Goal: Information Seeking & Learning: Check status

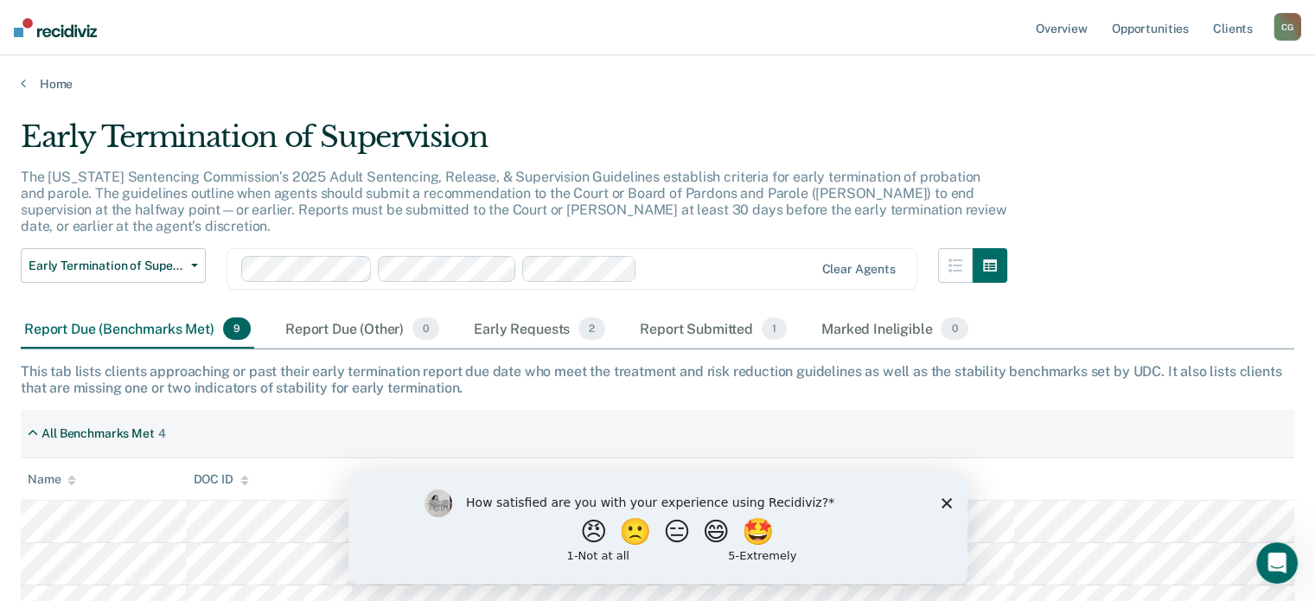
click at [942, 506] on polygon "Close survey" at bounding box center [946, 502] width 10 height 10
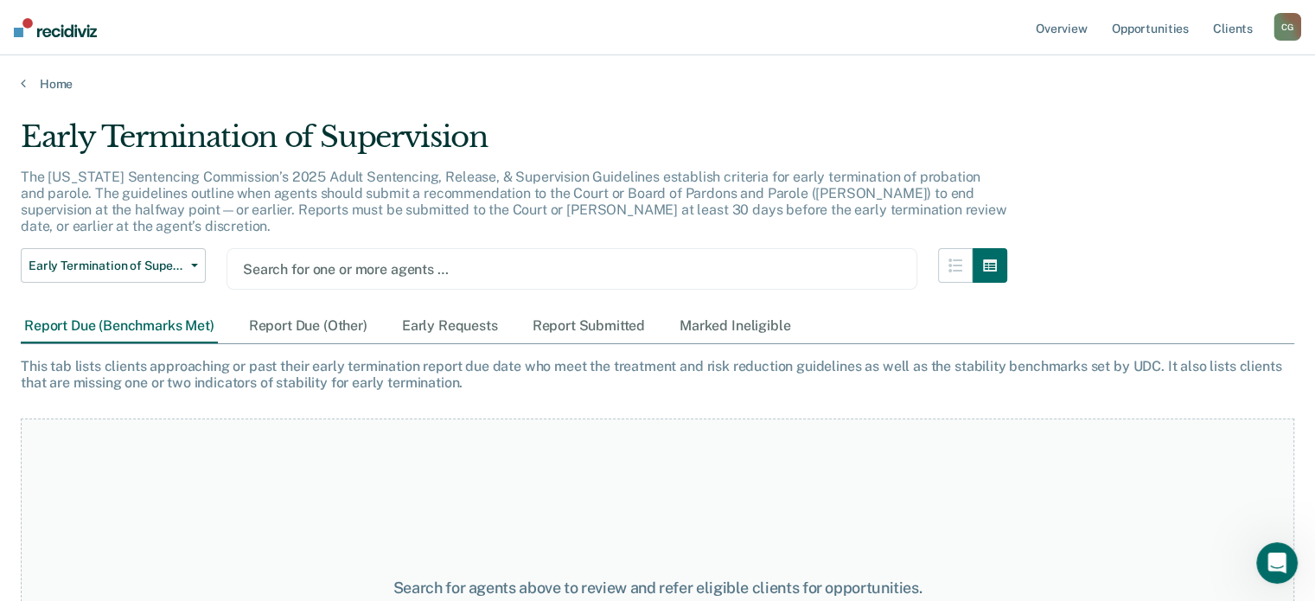
click at [284, 259] on div at bounding box center [572, 269] width 658 height 20
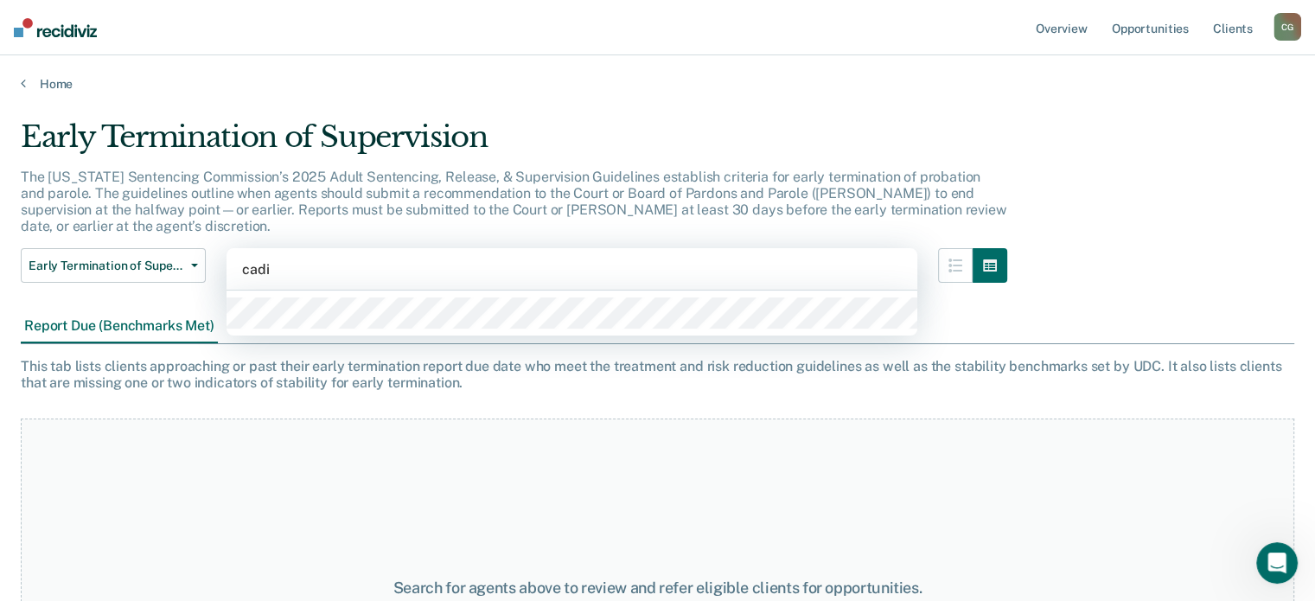
type input "cadin"
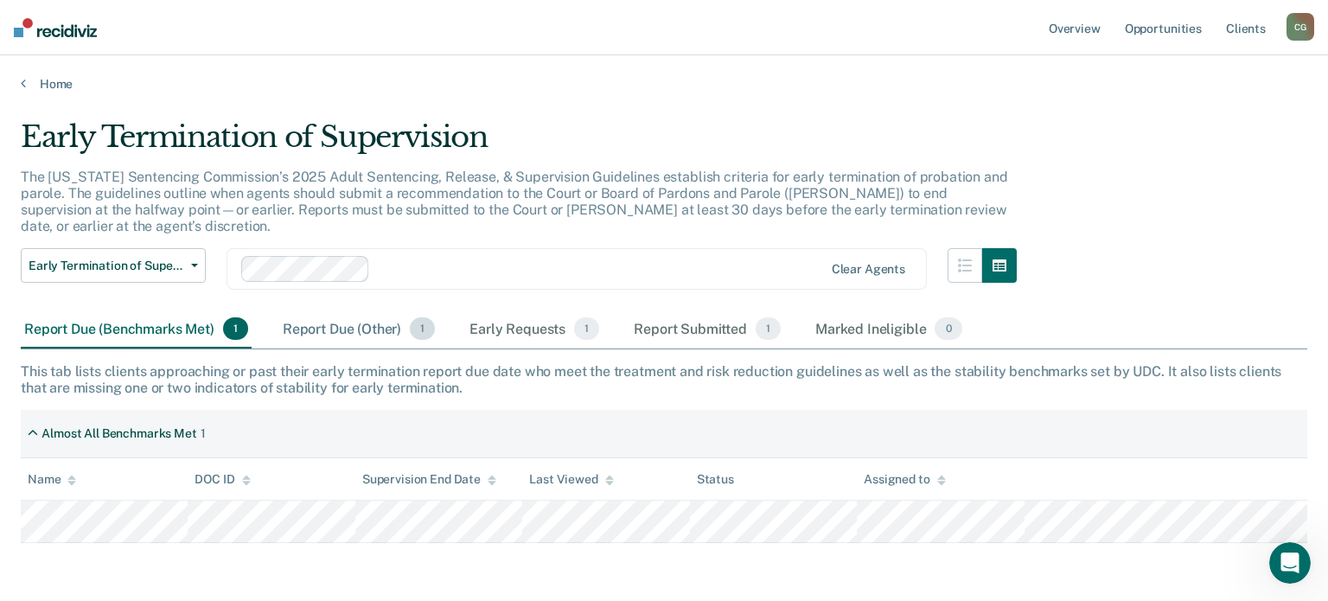
click at [316, 317] on div "Report Due (Other) 1" at bounding box center [358, 329] width 159 height 38
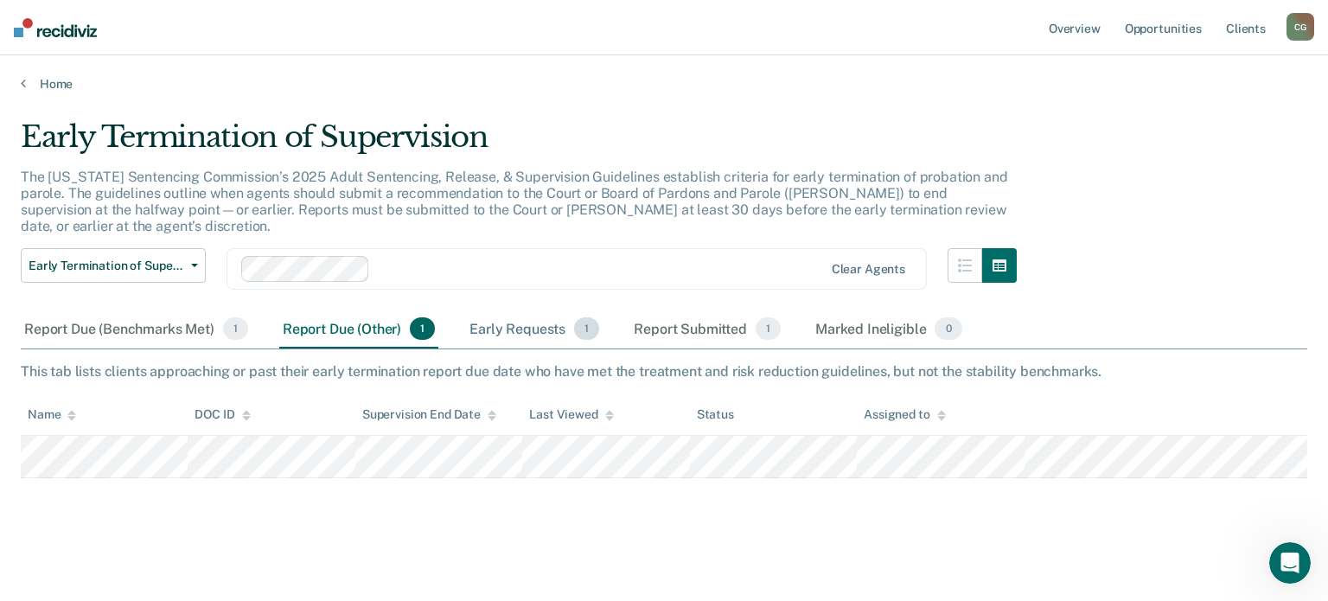
click at [486, 315] on div "Early Requests 1" at bounding box center [534, 329] width 137 height 38
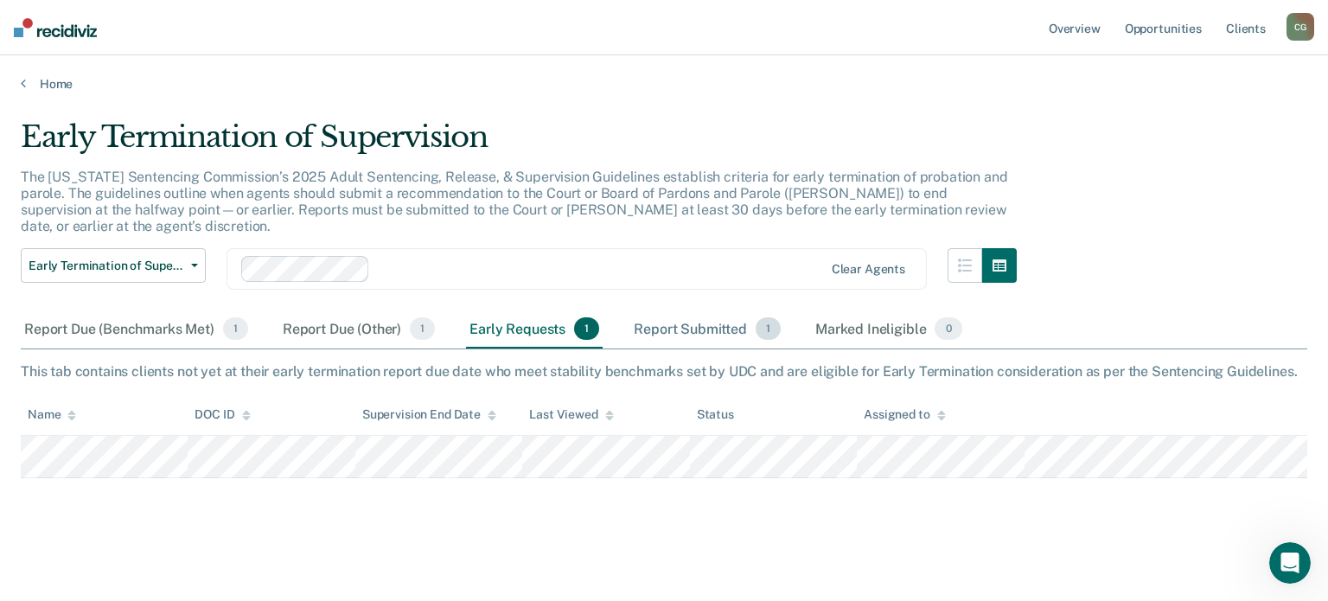
click at [661, 312] on div "Report Submitted 1" at bounding box center [707, 329] width 154 height 38
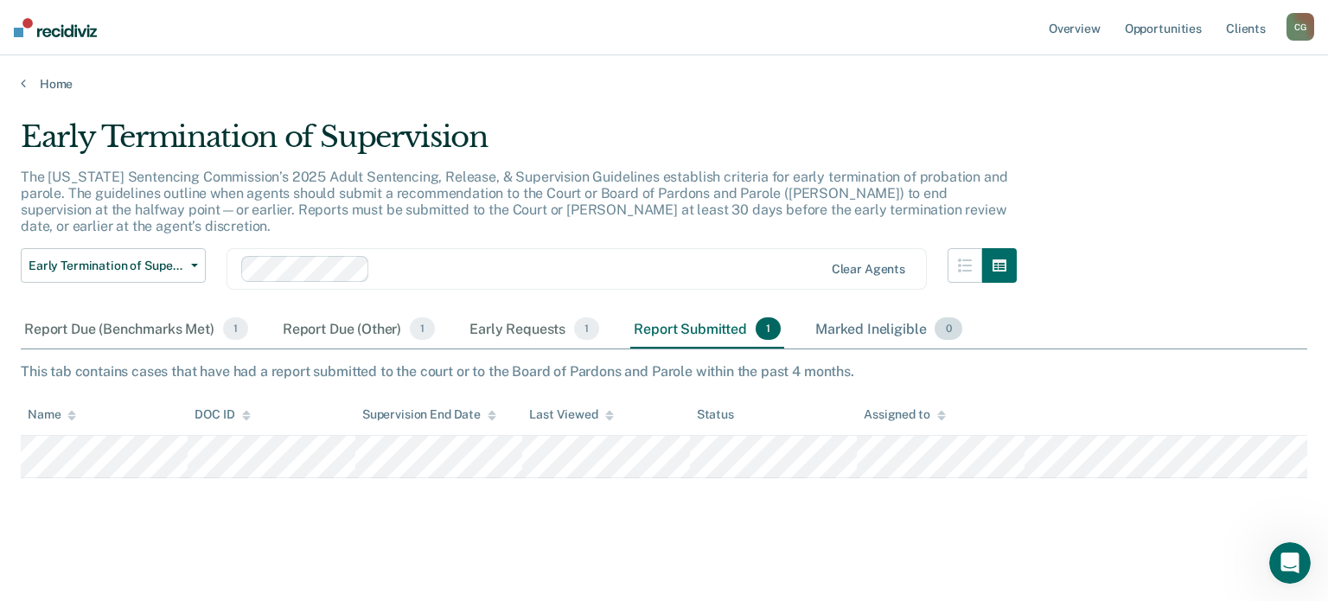
click at [828, 319] on div "Marked Ineligible 0" at bounding box center [889, 329] width 154 height 38
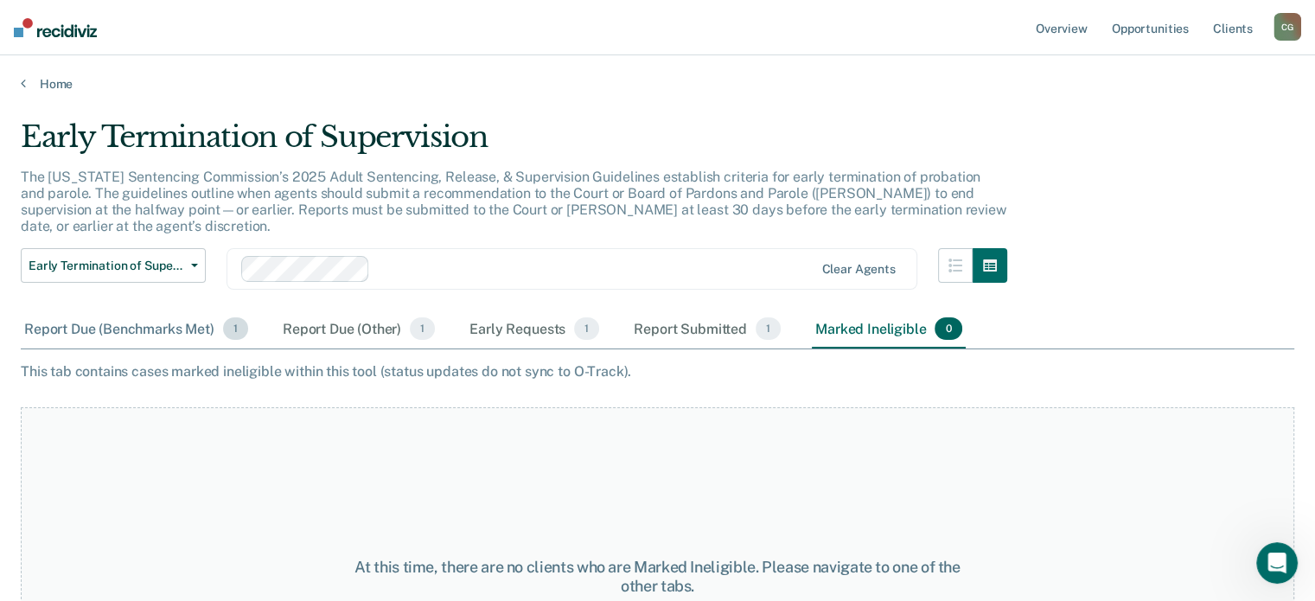
click at [35, 310] on div "Report Due (Benchmarks Met) 1" at bounding box center [136, 329] width 231 height 38
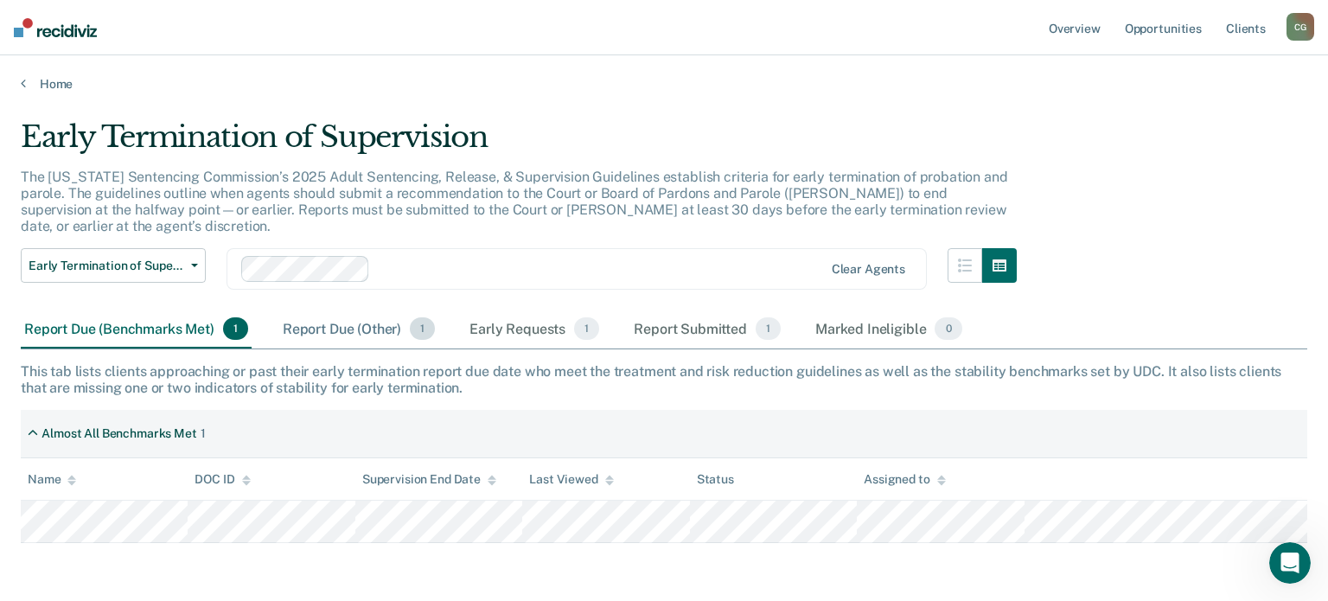
click at [364, 310] on div "Report Due (Other) 1" at bounding box center [358, 329] width 159 height 38
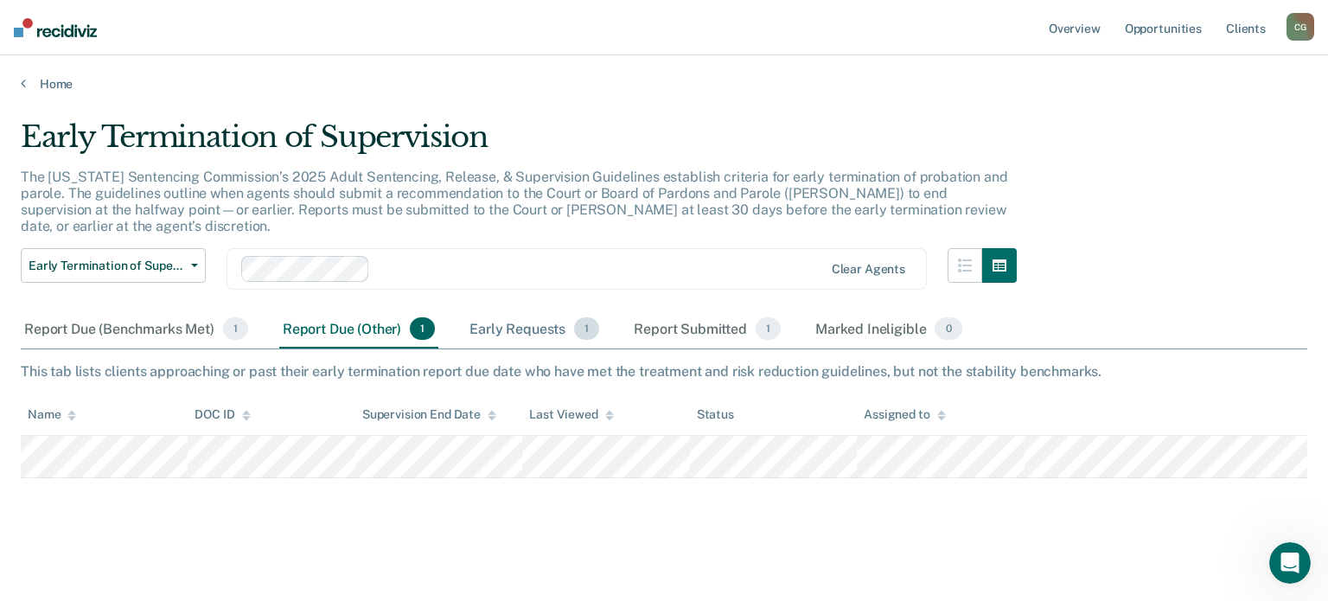
click at [534, 310] on div "Early Requests 1" at bounding box center [534, 329] width 137 height 38
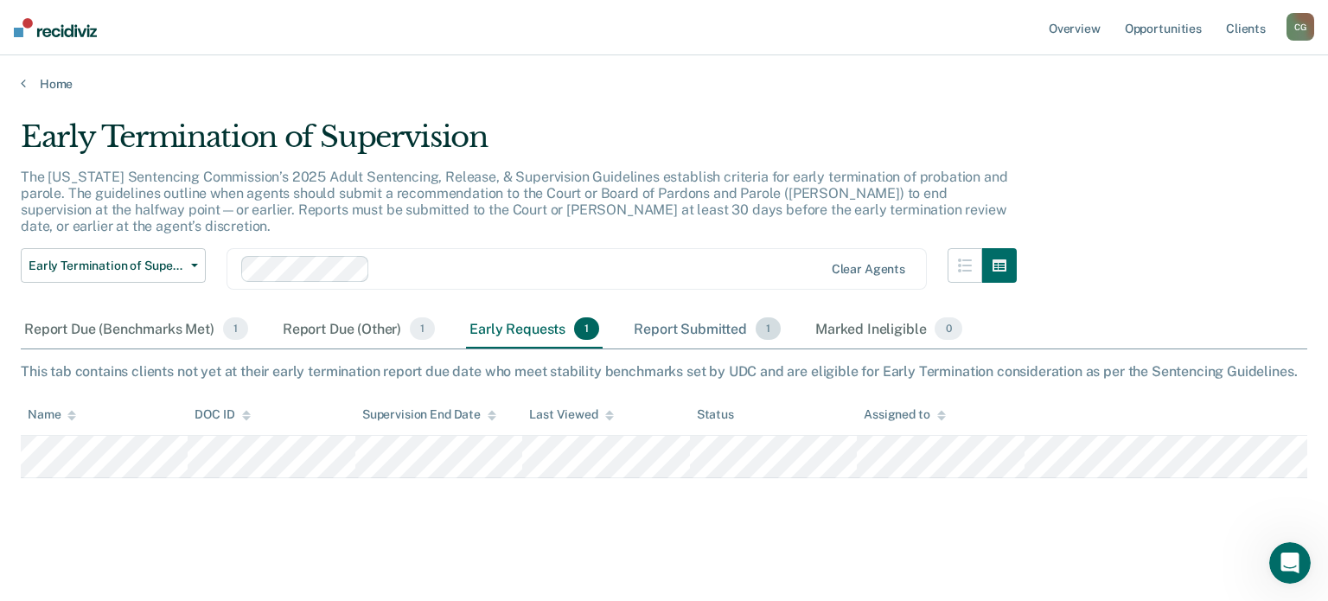
click at [711, 310] on div "Report Submitted 1" at bounding box center [707, 329] width 154 height 38
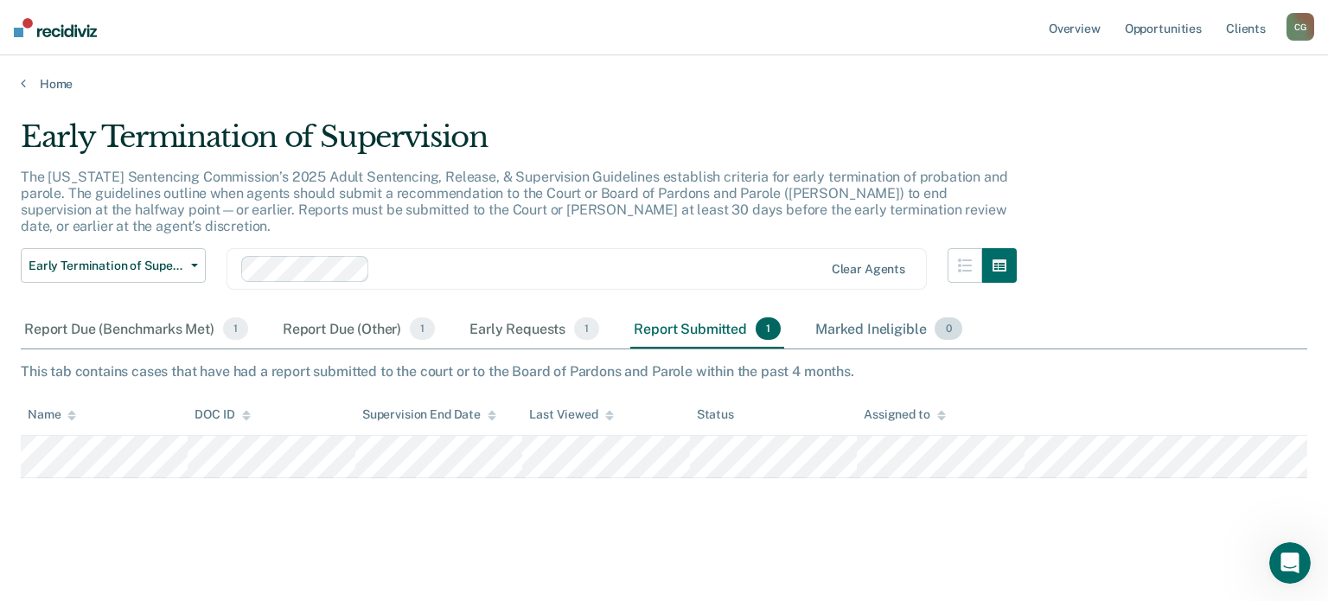
click at [815, 311] on div "Marked Ineligible 0" at bounding box center [889, 329] width 154 height 38
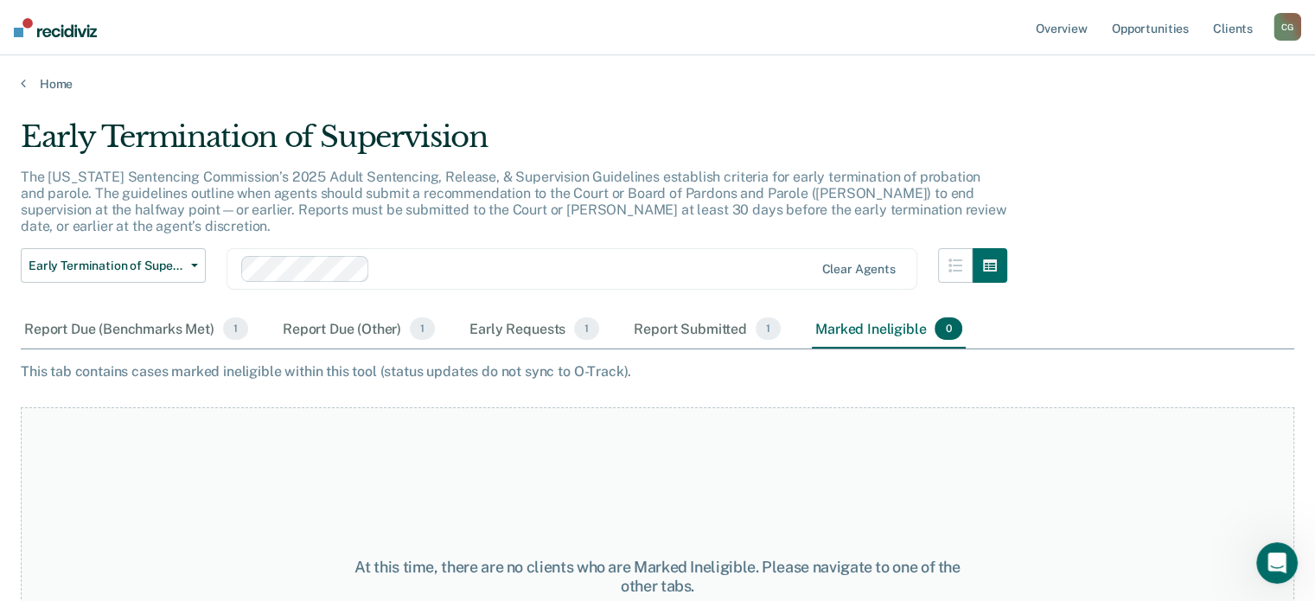
click at [591, 369] on div "Early Termination of Supervision The [US_STATE] Sentencing Commission’s 2025 Ad…" at bounding box center [658, 295] width 1274 height 352
click at [648, 156] on div "Early Termination of Supervision" at bounding box center [514, 143] width 986 height 49
